Goal: Task Accomplishment & Management: Use online tool/utility

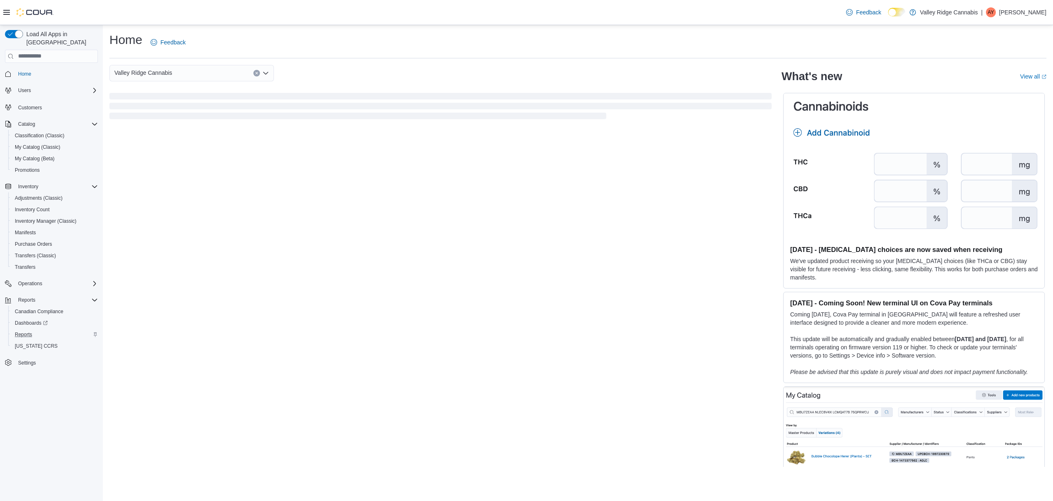
click at [37, 330] on div "Reports" at bounding box center [55, 335] width 86 height 10
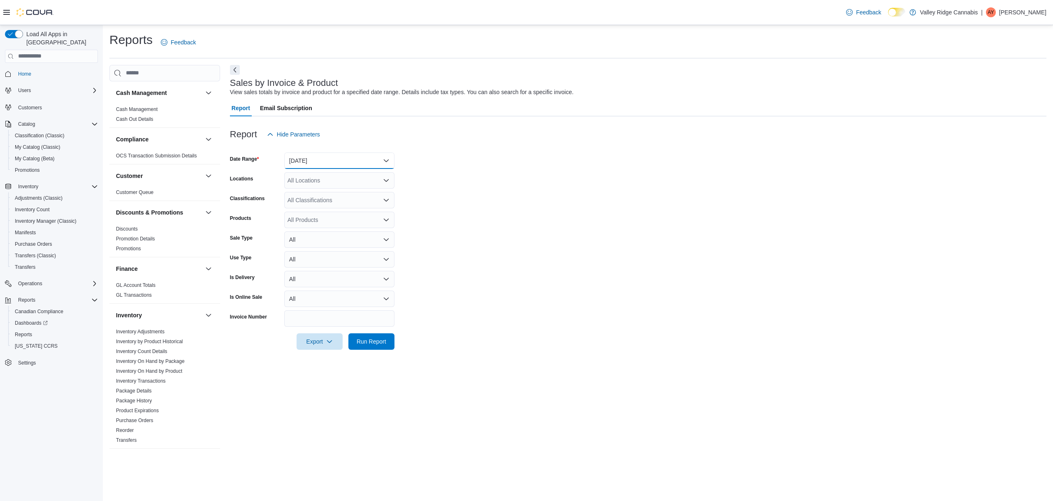
click at [336, 157] on button "[DATE]" at bounding box center [339, 161] width 110 height 16
click at [329, 194] on span "[DATE]" at bounding box center [344, 194] width 94 height 10
click at [378, 338] on span "Run Report" at bounding box center [372, 341] width 30 height 8
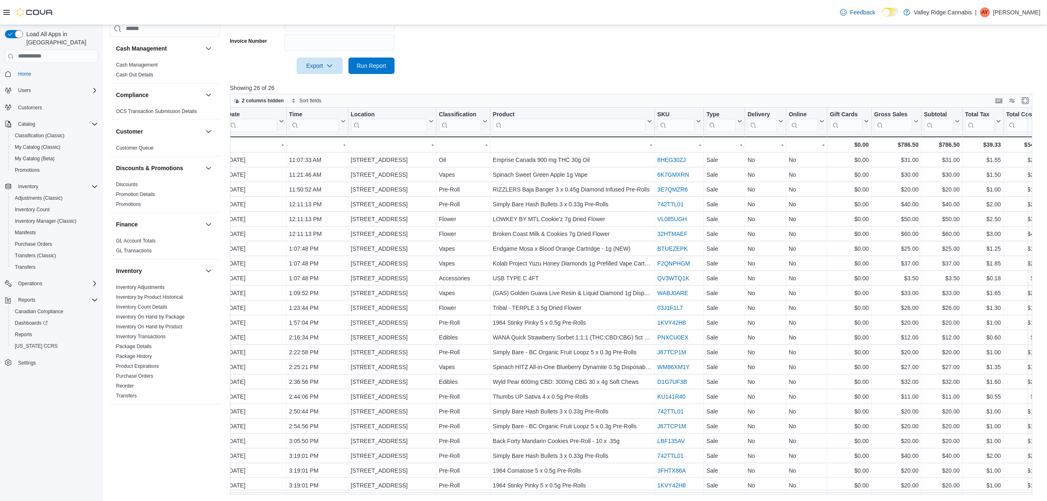
scroll to position [0, 122]
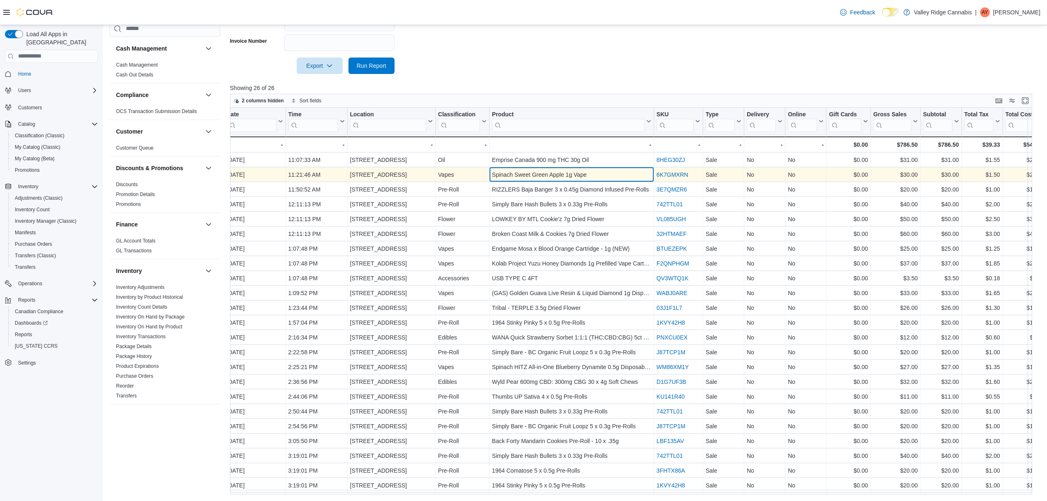
click at [554, 178] on div "Spinach Sweet Green Apple 1g Vape" at bounding box center [571, 175] width 159 height 10
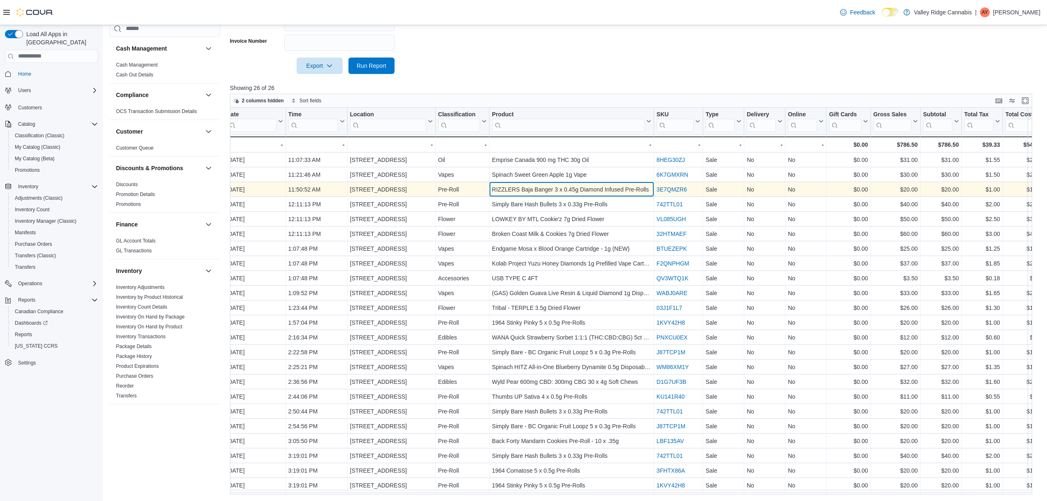
click at [554, 182] on div "RIZZLERS Baja Banger 3 x 0.45g Diamond Infused Pre-Rolls - Product, column 7, r…" at bounding box center [571, 189] width 165 height 15
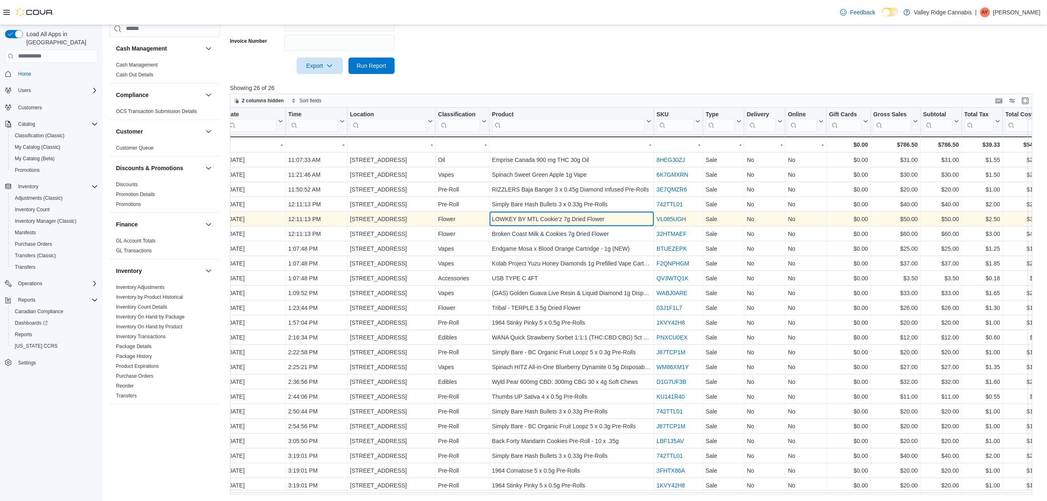
click at [552, 219] on div "LOWKEY BY MTL Cookie'z 7g Dried Flower" at bounding box center [571, 219] width 159 height 10
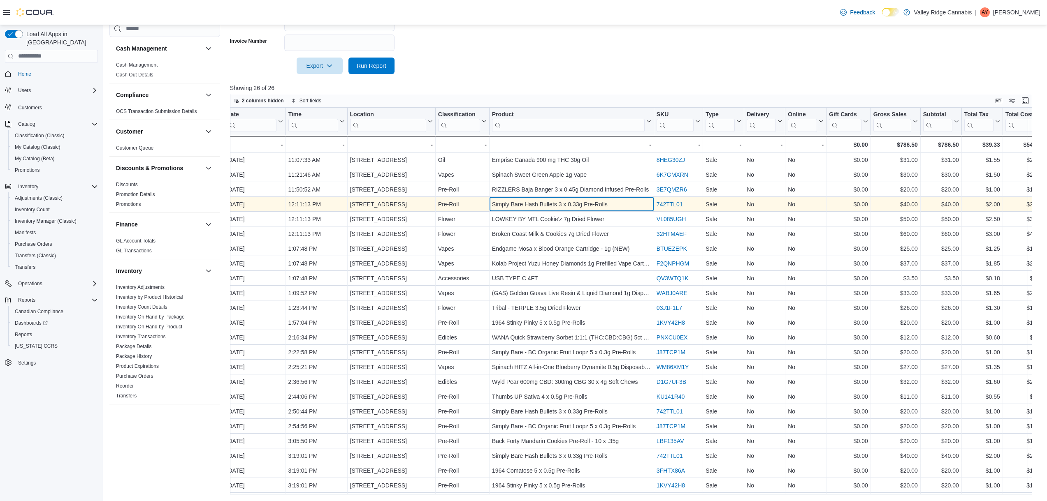
click at [554, 204] on div "Simply Bare Hash Bullets 3 x 0.33g Pre-Rolls" at bounding box center [571, 204] width 159 height 10
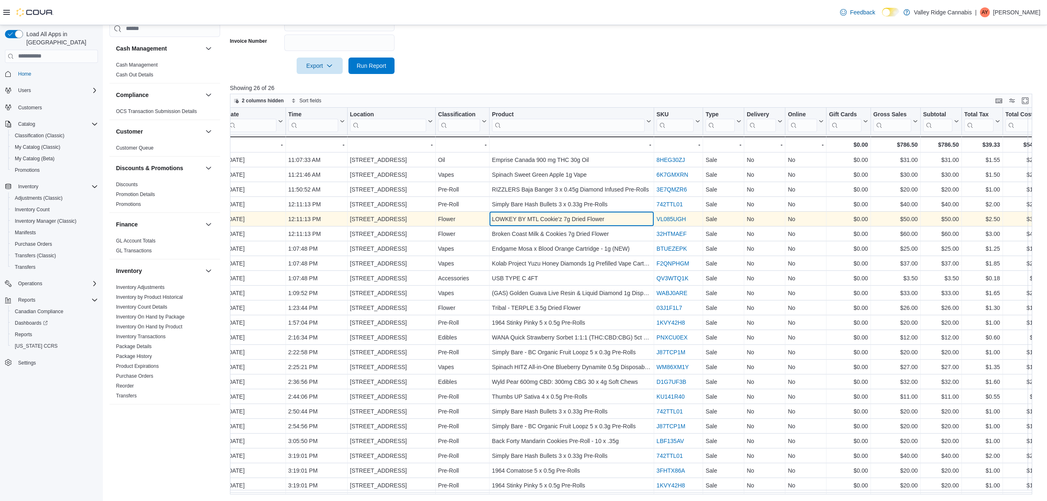
click at [548, 220] on div "LOWKEY BY MTL Cookie'z 7g Dried Flower" at bounding box center [571, 219] width 159 height 10
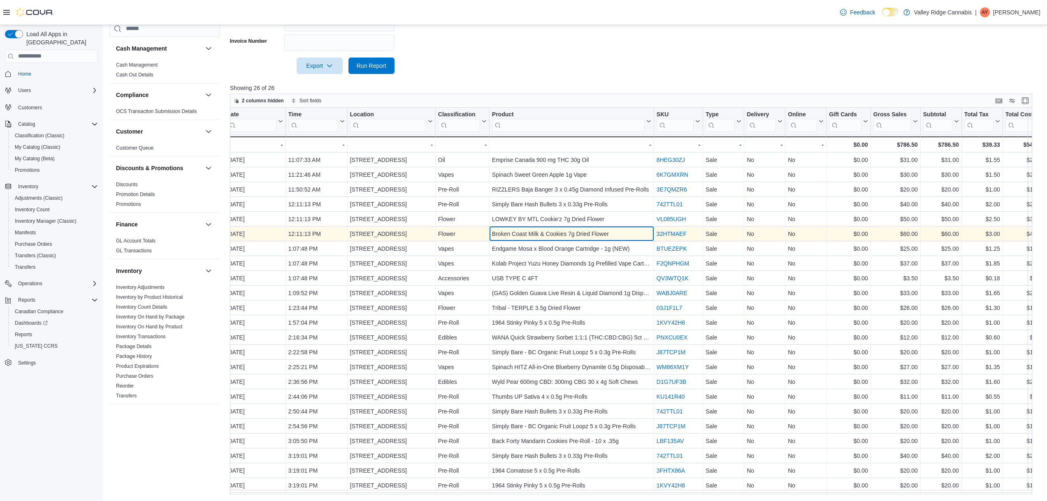
click at [544, 232] on div "Broken Coast Milk & Cookies 7g Dried Flower" at bounding box center [571, 234] width 159 height 10
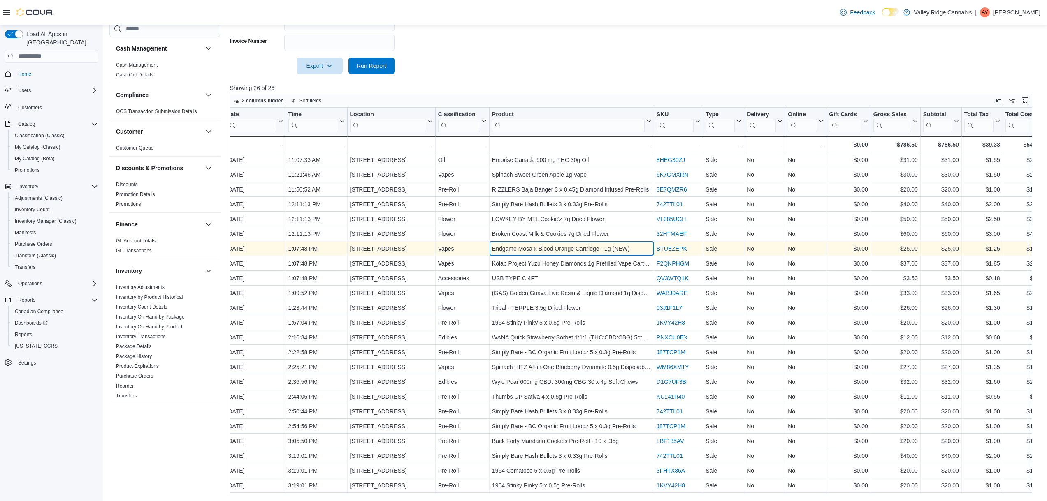
click at [542, 243] on div "Endgame Mosa x Blood Orange Cartridge - 1g (NEW) - Product, column 7, row 7" at bounding box center [571, 248] width 165 height 15
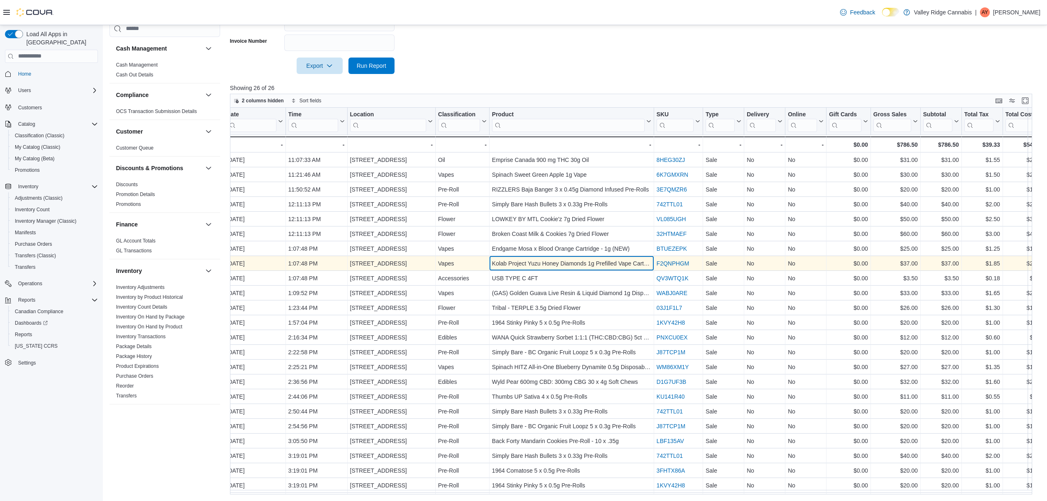
click at [541, 263] on div "Kolab Project Yuzu Honey Diamonds 1g Prefilled Vape Cartridge" at bounding box center [571, 264] width 159 height 10
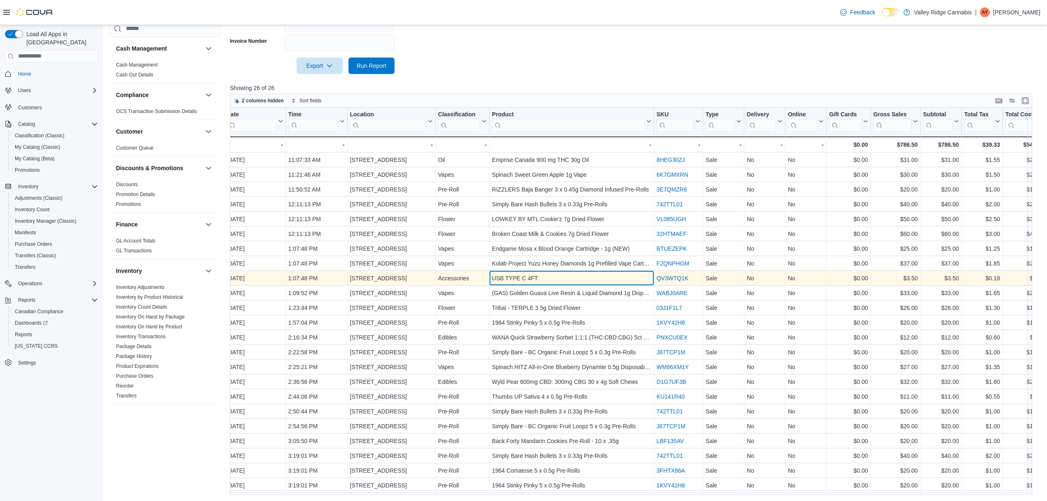
click at [536, 277] on div "USB TYPE C 4FT" at bounding box center [571, 279] width 159 height 10
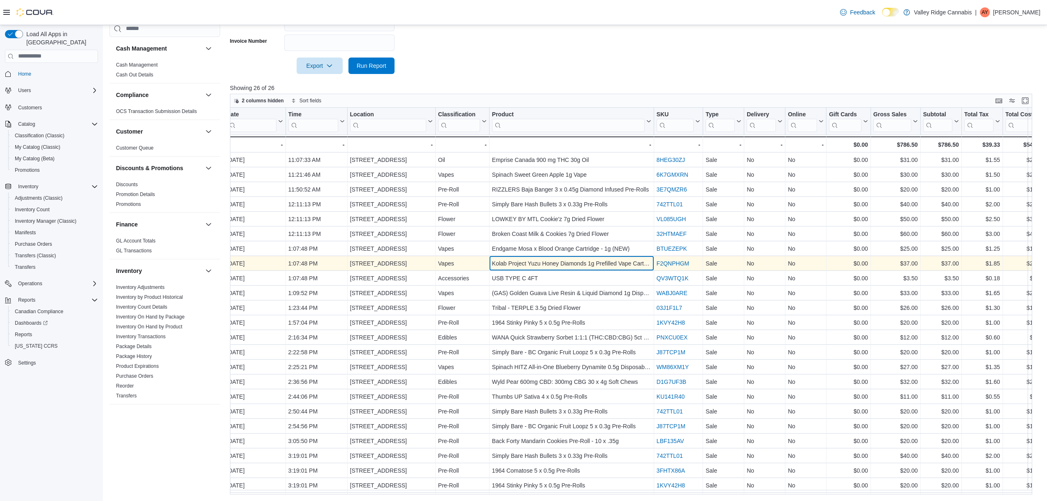
click at [542, 261] on div "Kolab Project Yuzu Honey Diamonds 1g Prefilled Vape Cartridge" at bounding box center [571, 264] width 159 height 10
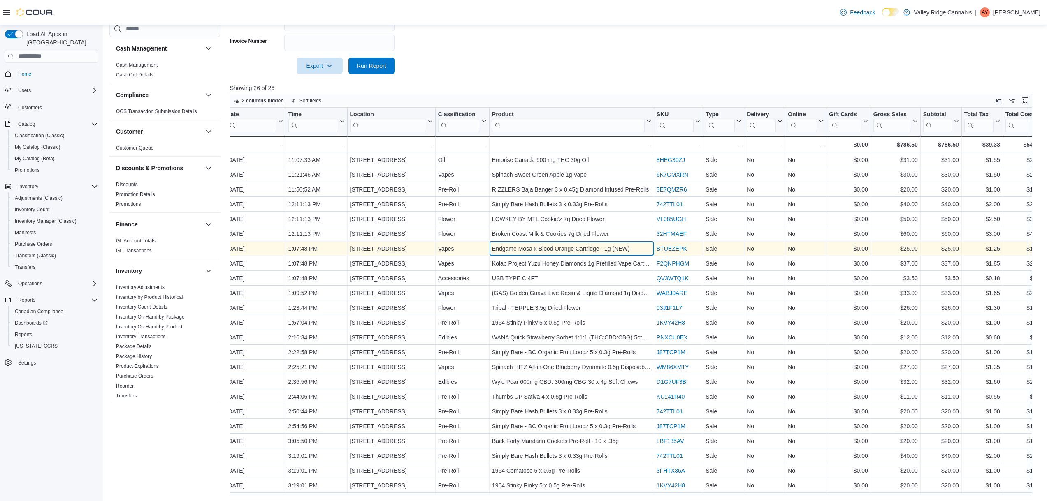
click at [544, 247] on div "Endgame Mosa x Blood Orange Cartridge - 1g (NEW)" at bounding box center [571, 249] width 159 height 10
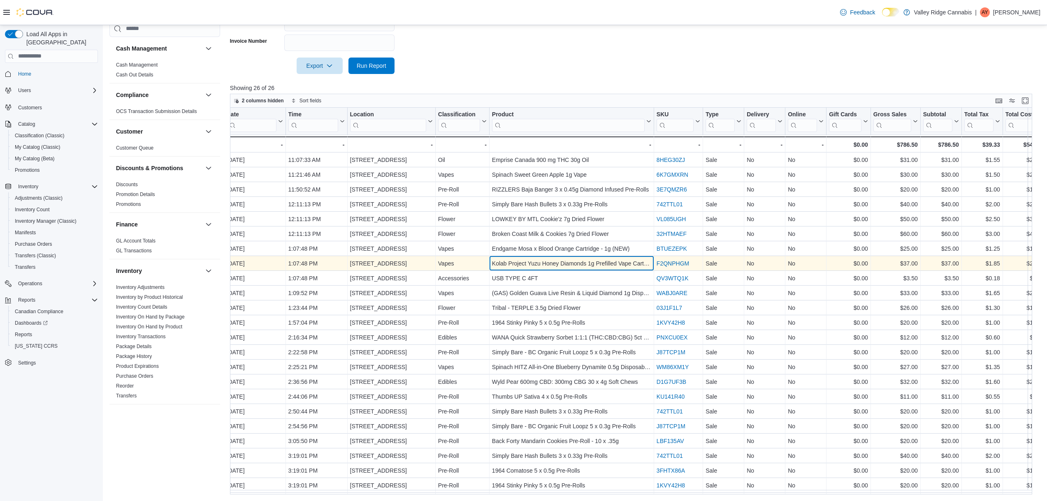
click at [540, 265] on div "Kolab Project Yuzu Honey Diamonds 1g Prefilled Vape Cartridge" at bounding box center [571, 264] width 159 height 10
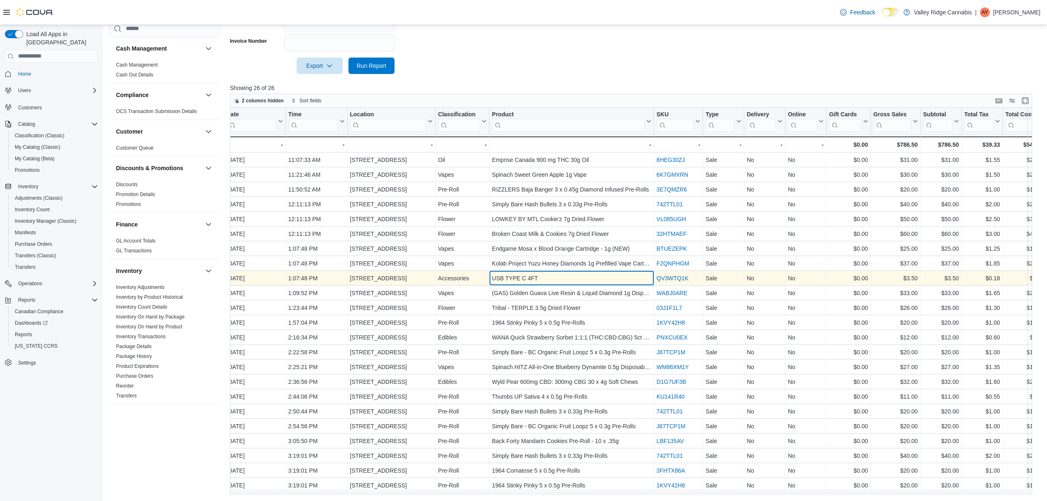
click at [539, 285] on div "USB TYPE C 4FT - Product, column 7, row 9" at bounding box center [571, 278] width 165 height 15
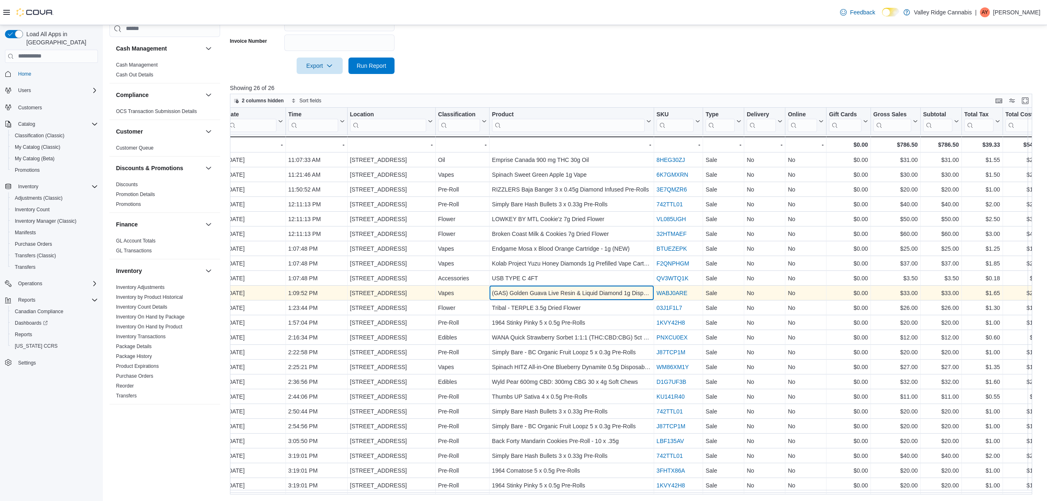
click at [538, 297] on div "(GAS) Golden Guava Live Resin & Liquid Diamond 1g Disposable Vape Pen" at bounding box center [571, 293] width 159 height 10
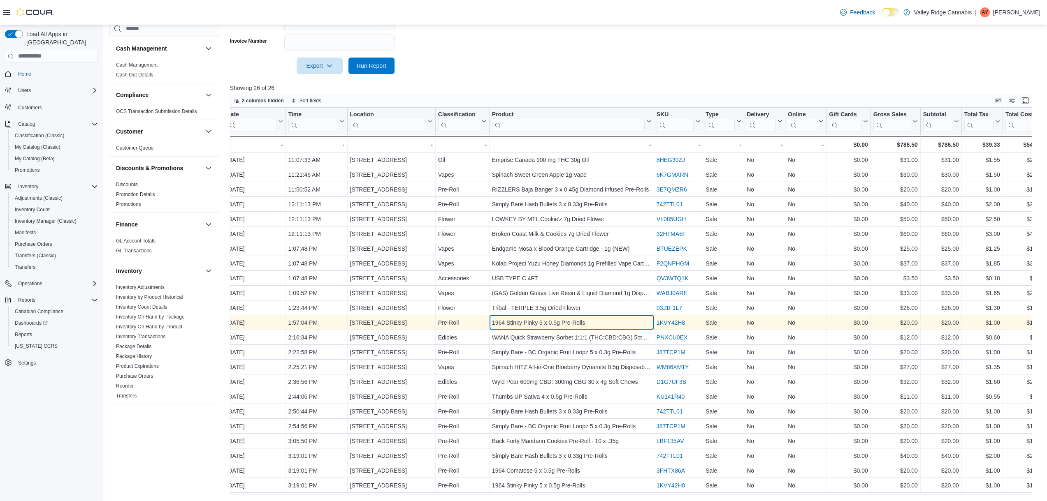
click at [538, 316] on div "1964 Stinky Pinky 5 x 0.5g Pre-Rolls - Product, column 7, row 12" at bounding box center [571, 322] width 165 height 15
click at [539, 327] on div "1964 Stinky Pinky 5 x 0.5g Pre-Rolls" at bounding box center [571, 323] width 159 height 10
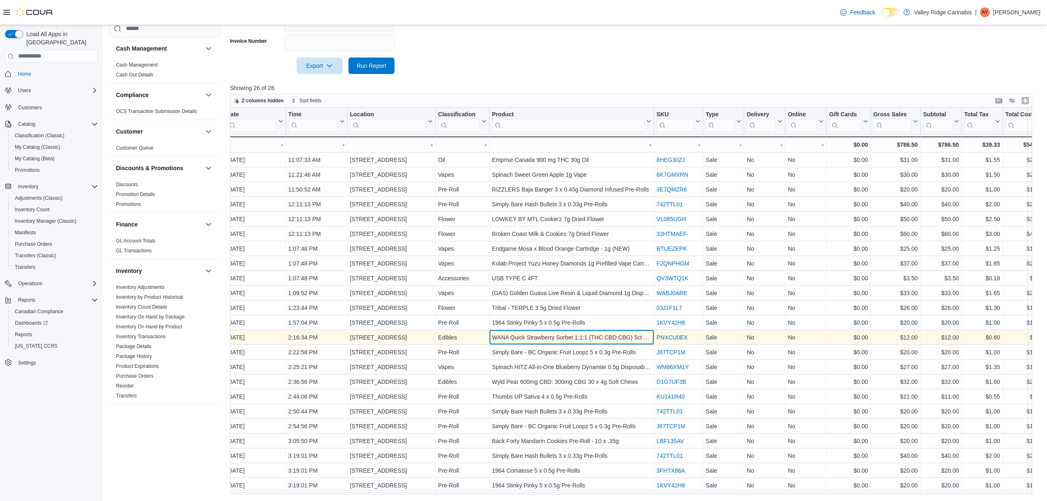
click at [539, 334] on div "WANA Quick Strawberry Sorbet 1:1:1 (THC:CBD:CBG) 5ct Soft Chews" at bounding box center [571, 338] width 159 height 10
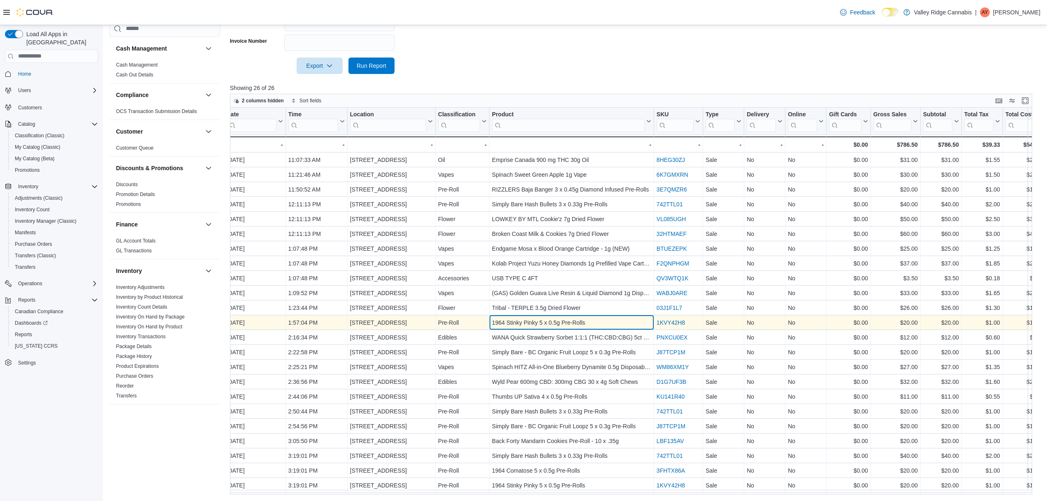
click at [538, 321] on div "1964 Stinky Pinky 5 x 0.5g Pre-Rolls" at bounding box center [571, 323] width 159 height 10
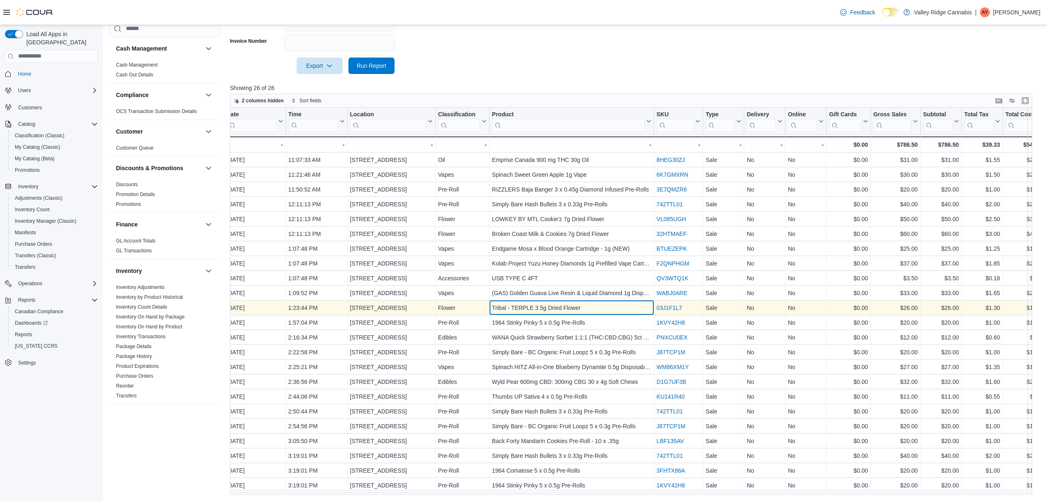
click at [539, 305] on div "Tribal - TERPLE 3.5g Dried Flower" at bounding box center [571, 308] width 159 height 10
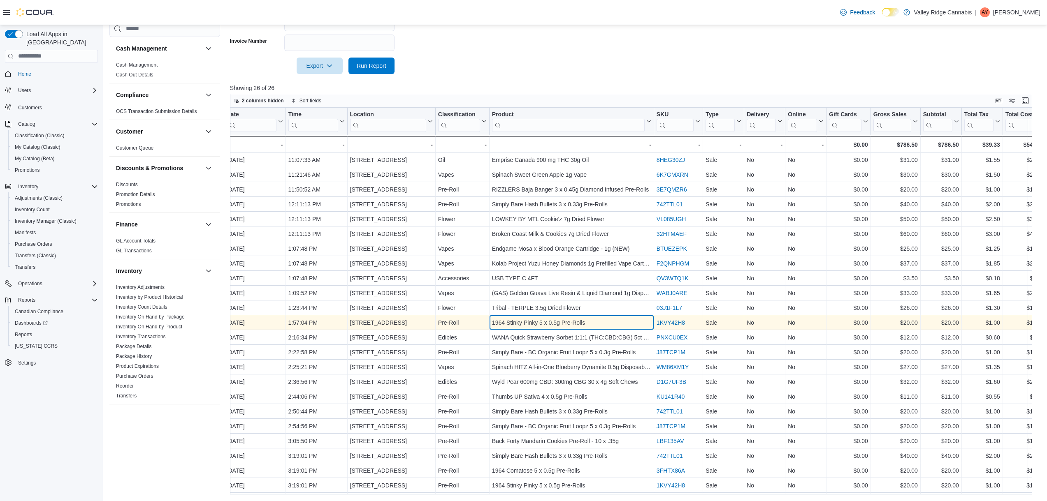
click at [538, 325] on div "1964 Stinky Pinky 5 x 0.5g Pre-Rolls" at bounding box center [571, 323] width 159 height 10
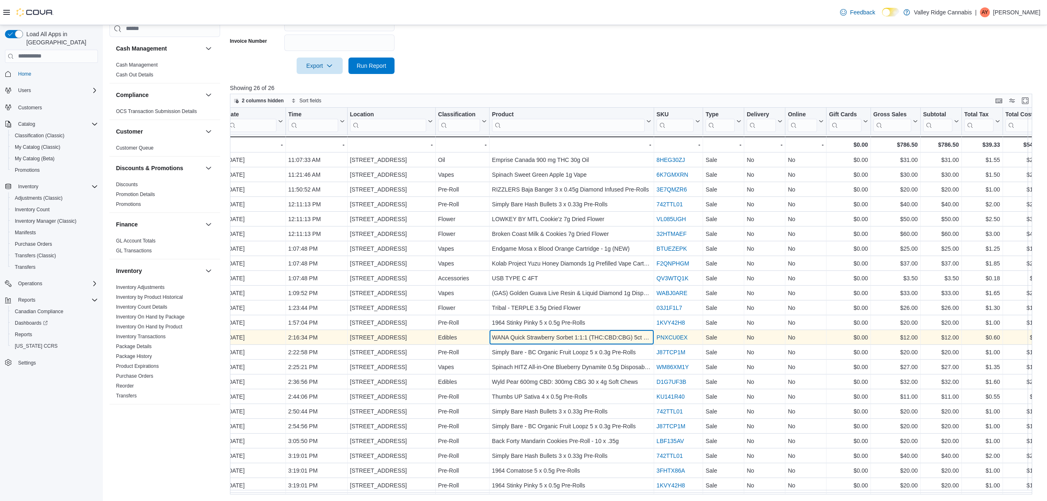
click at [538, 341] on div "WANA Quick Strawberry Sorbet 1:1:1 (THC:CBD:CBG) 5ct Soft Chews" at bounding box center [571, 338] width 159 height 10
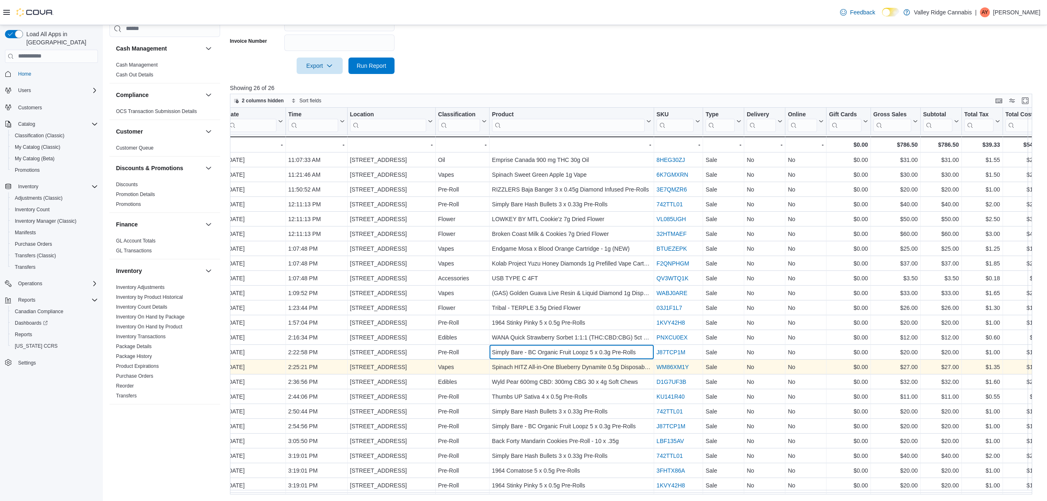
drag, startPoint x: 538, startPoint y: 355, endPoint x: 540, endPoint y: 371, distance: 16.2
click at [538, 355] on div "Simply Bare - BC Organic Fruit Loopz 5 x 0.3g Pre-Rolls" at bounding box center [571, 353] width 159 height 10
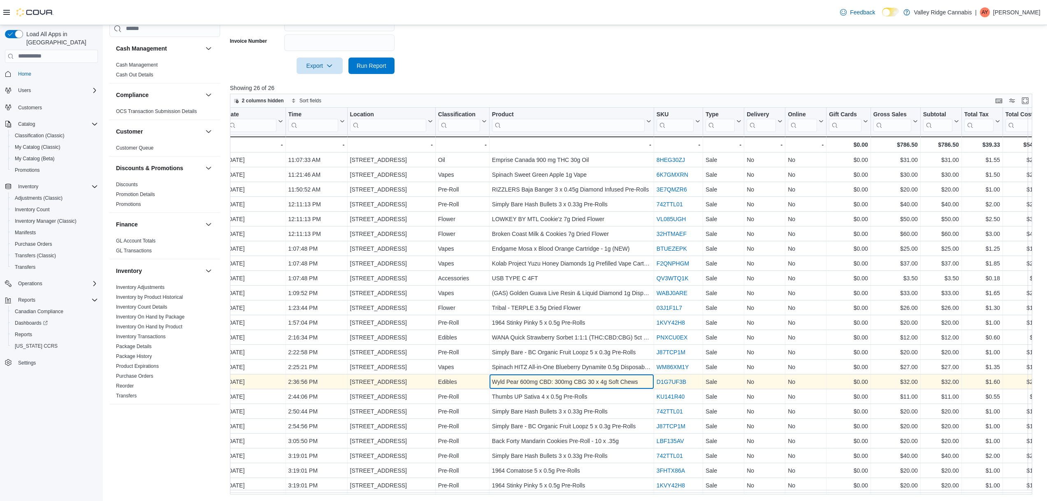
click at [541, 380] on div "Wyld Pear 600mg CBD: 300mg CBG 30 x 4g Soft Chews" at bounding box center [571, 382] width 159 height 10
click at [542, 385] on div "Wyld Pear 600mg CBD: 300mg CBG 30 x 4g Soft Chews" at bounding box center [571, 382] width 159 height 10
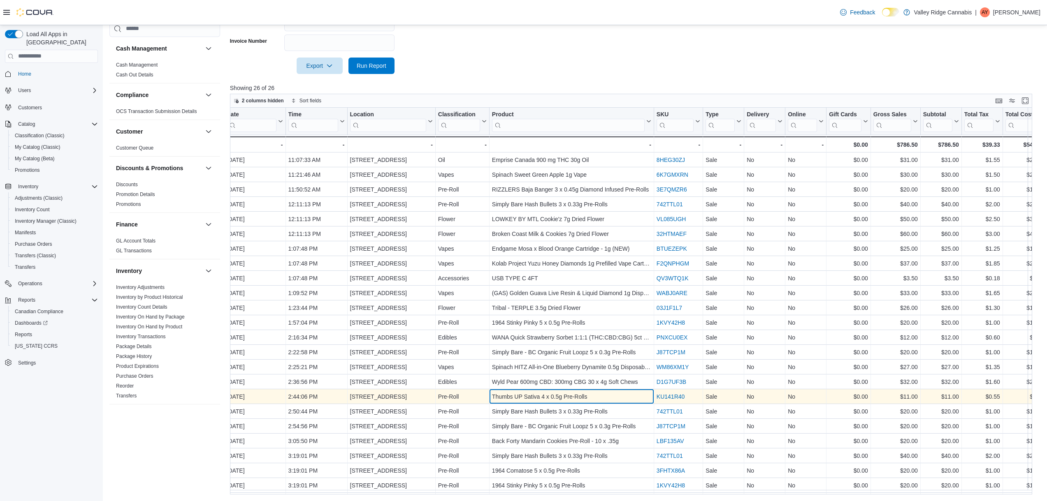
click at [541, 399] on div "Thumbs UP Sativa 4 x 0.5g Pre-Rolls" at bounding box center [571, 397] width 159 height 10
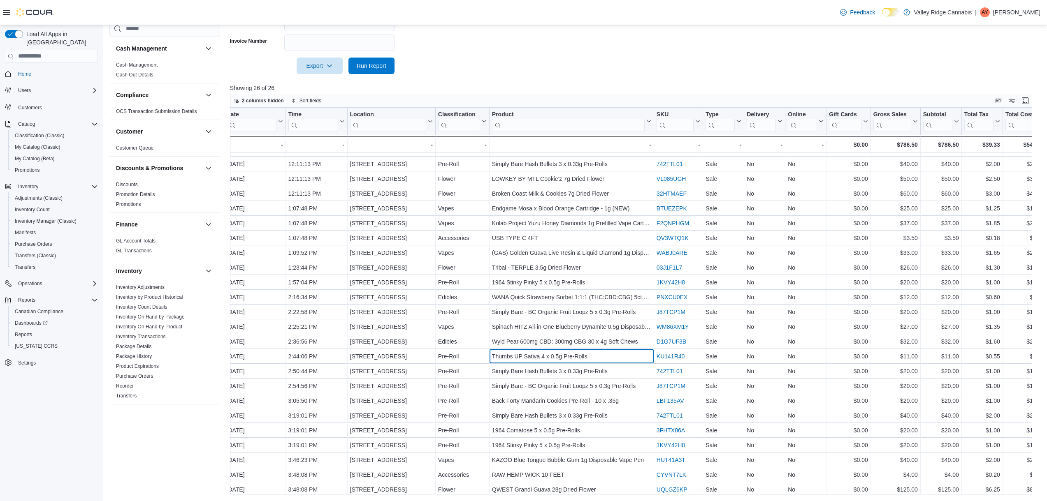
scroll to position [41, 122]
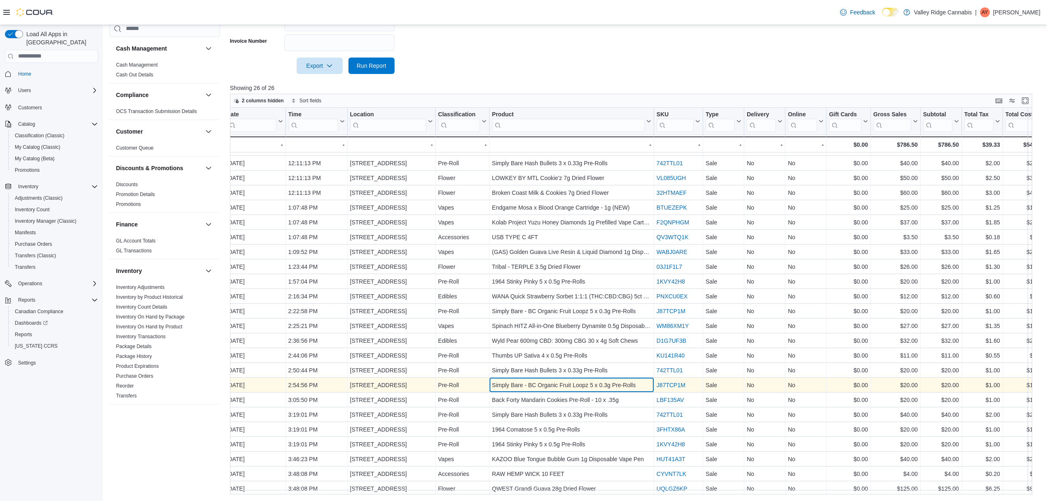
click at [544, 387] on div "Simply Bare - BC Organic Fruit Loopz 5 x 0.3g Pre-Rolls" at bounding box center [571, 385] width 159 height 10
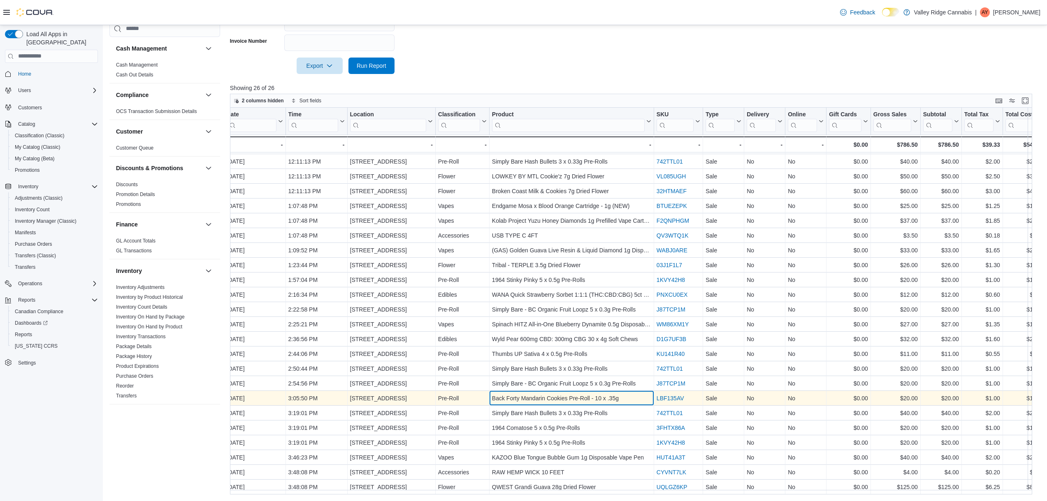
click at [544, 394] on div "Back Forty Mandarin Cookies Pre-Roll - 10 x .35g" at bounding box center [571, 399] width 159 height 10
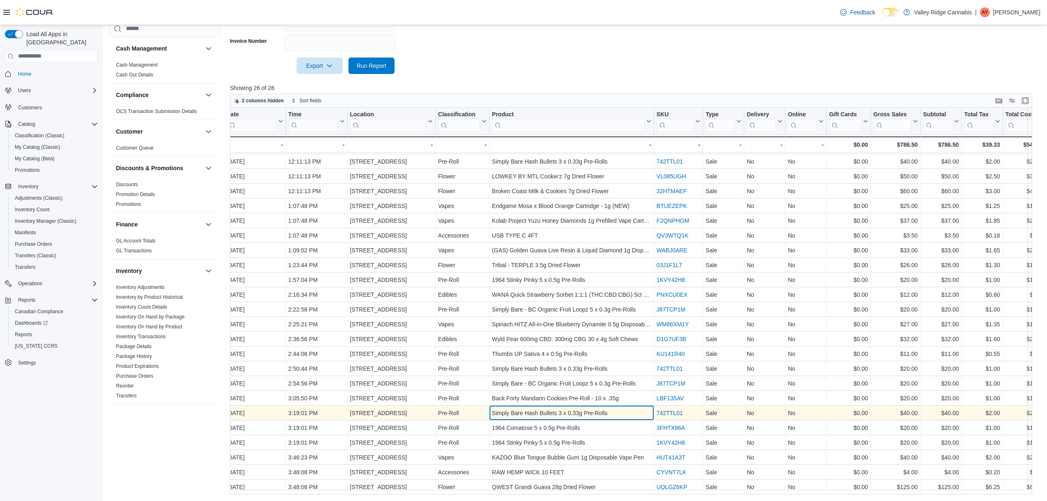
click at [540, 406] on div "Simply Bare Hash Bullets 3 x 0.33g Pre-Rolls - Product, column 7, row 21" at bounding box center [571, 413] width 165 height 15
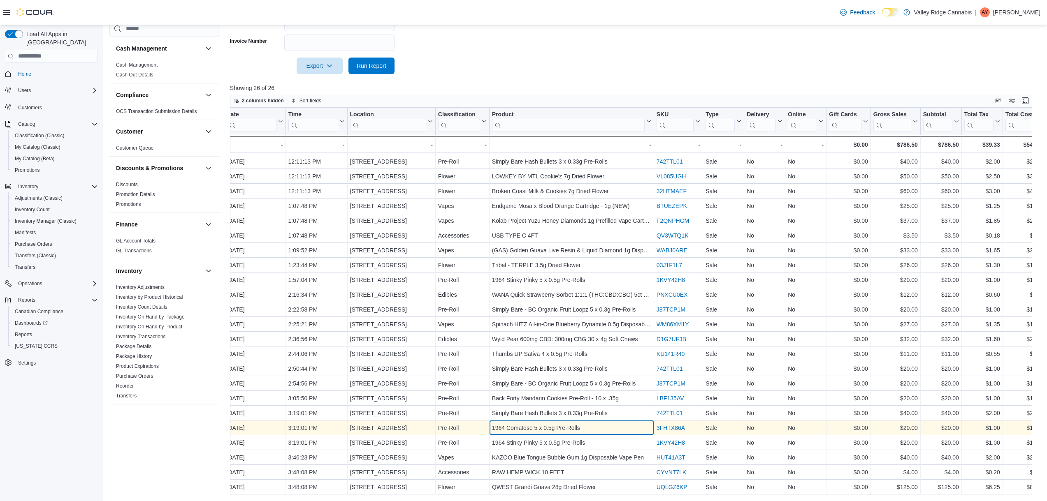
click at [540, 423] on div "1964 Comatose 5 x 0.5g Pre-Rolls" at bounding box center [571, 428] width 159 height 10
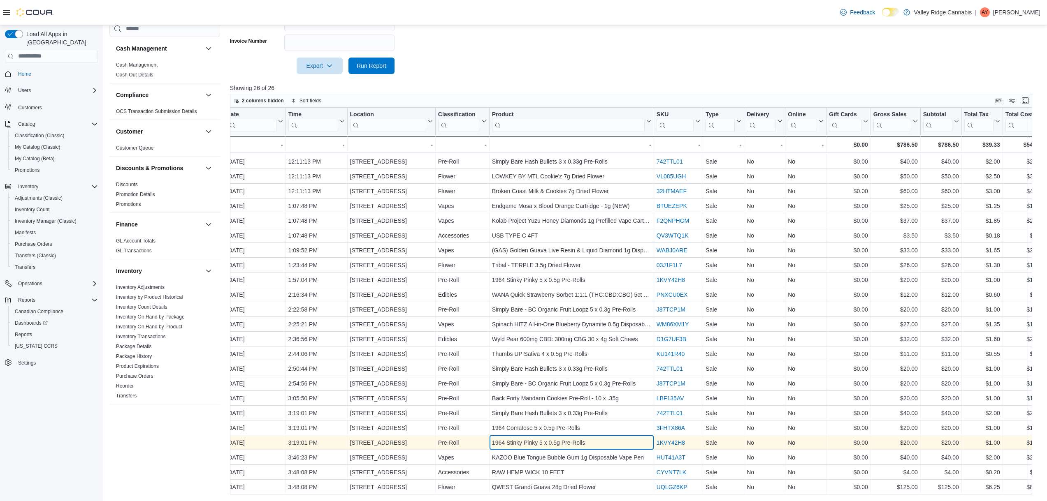
click at [540, 436] on div "1964 Stinky Pinky 5 x 0.5g Pre-Rolls - Product, column 7, row 23" at bounding box center [571, 443] width 165 height 15
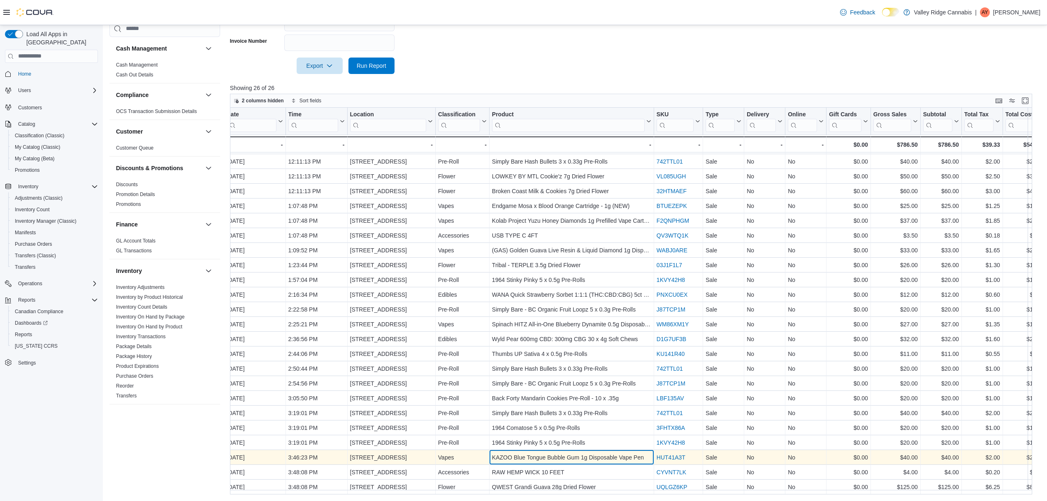
click at [538, 450] on div "KAZOO Blue Tongue Bubble Gum 1g Disposable Vape Pen - Product, column 7, row 24" at bounding box center [571, 457] width 165 height 15
click at [538, 460] on div "KAZOO Blue Tongue Bubble Gum 1g Disposable Vape Pen - Product, column 7, row 24" at bounding box center [571, 457] width 165 height 15
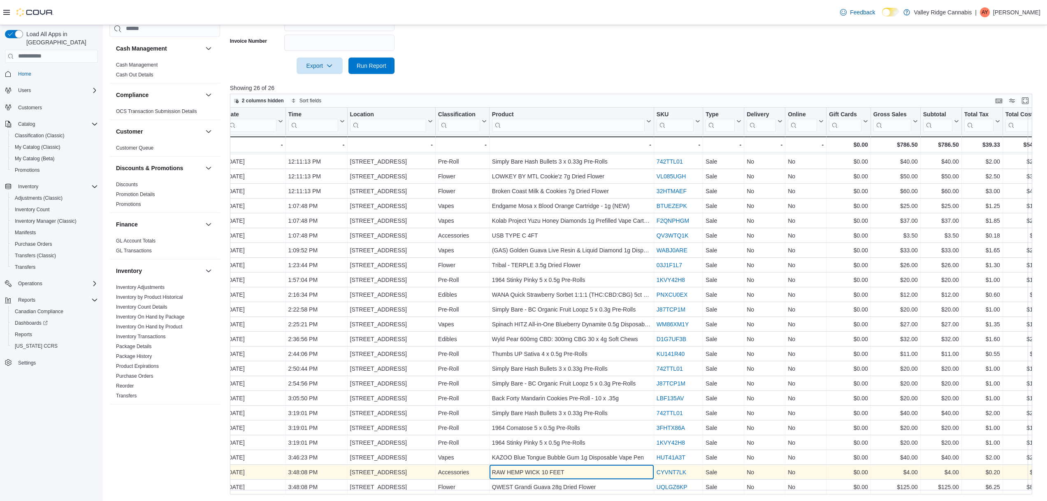
click at [538, 469] on div "RAW HEMP WICK 10 FEET" at bounding box center [571, 473] width 159 height 10
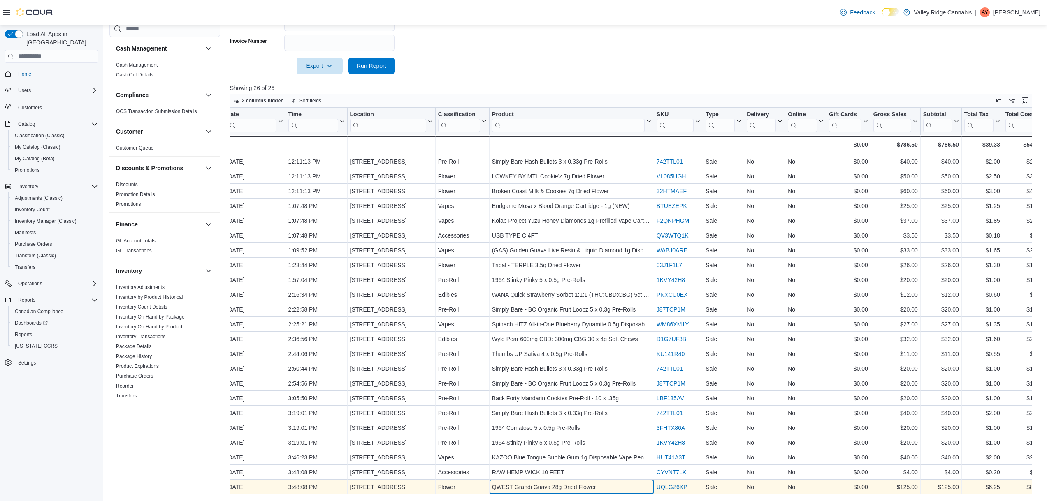
click at [537, 482] on div "QWEST Grandi Guava 28g Dried Flower" at bounding box center [571, 487] width 159 height 10
click at [671, 485] on link "UQLGZ6KP" at bounding box center [671, 487] width 31 height 7
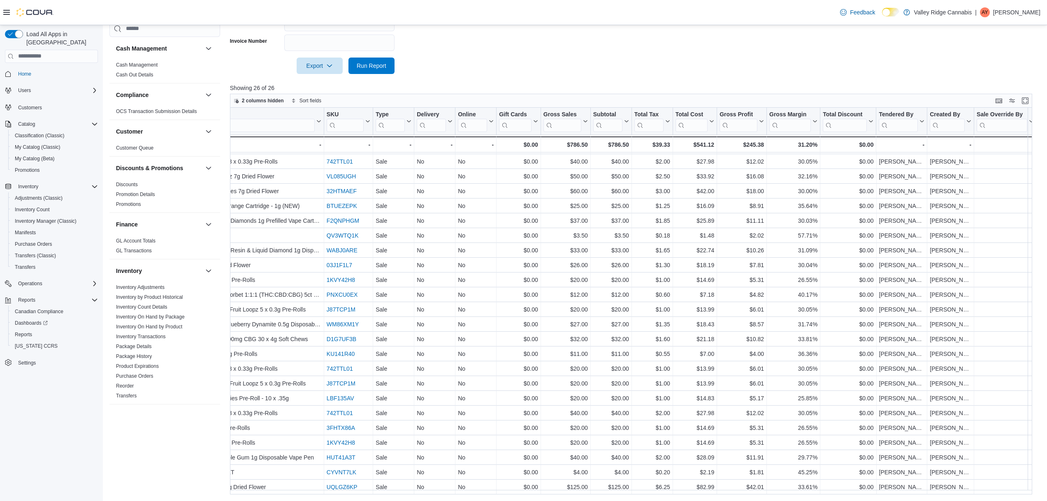
scroll to position [47, 456]
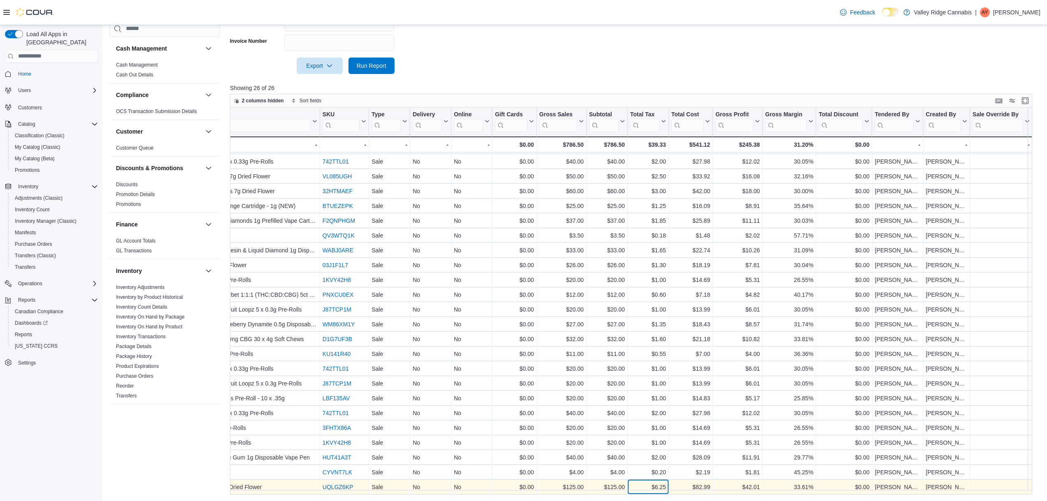
click at [660, 484] on div "$6.25" at bounding box center [648, 487] width 36 height 10
click at [703, 484] on div "$82.99" at bounding box center [690, 487] width 39 height 10
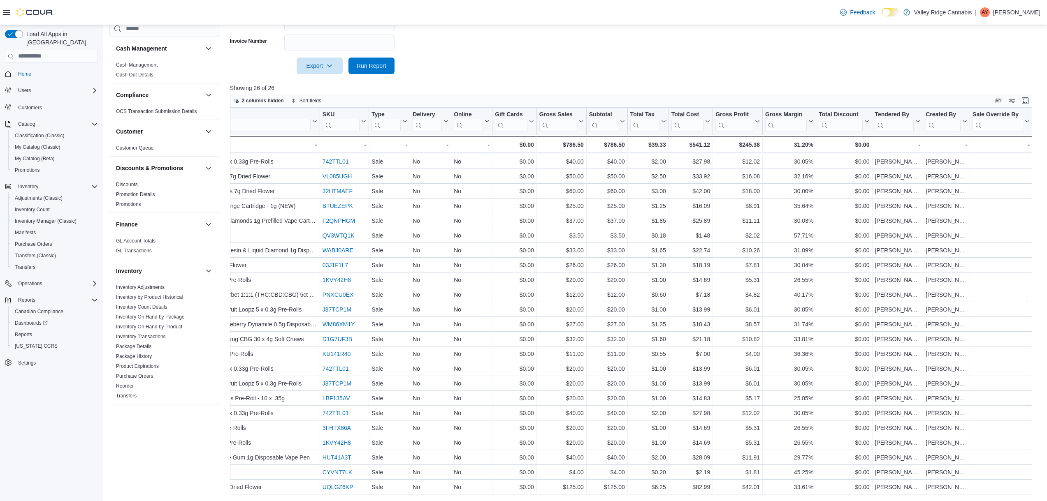
click at [554, 83] on div at bounding box center [635, 79] width 810 height 10
